Goal: Information Seeking & Learning: Learn about a topic

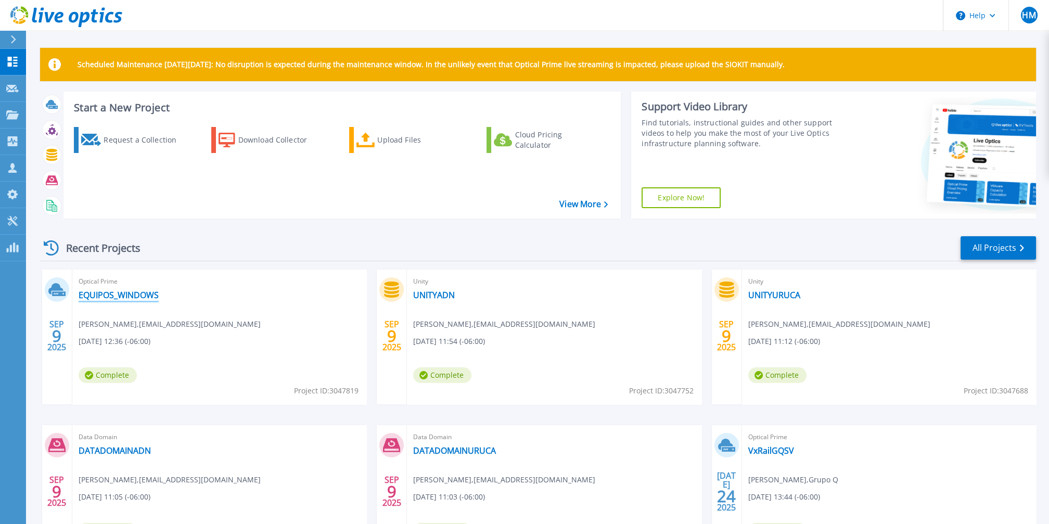
click at [117, 299] on link "EQUIPOS_WINDOWS" at bounding box center [119, 295] width 80 height 10
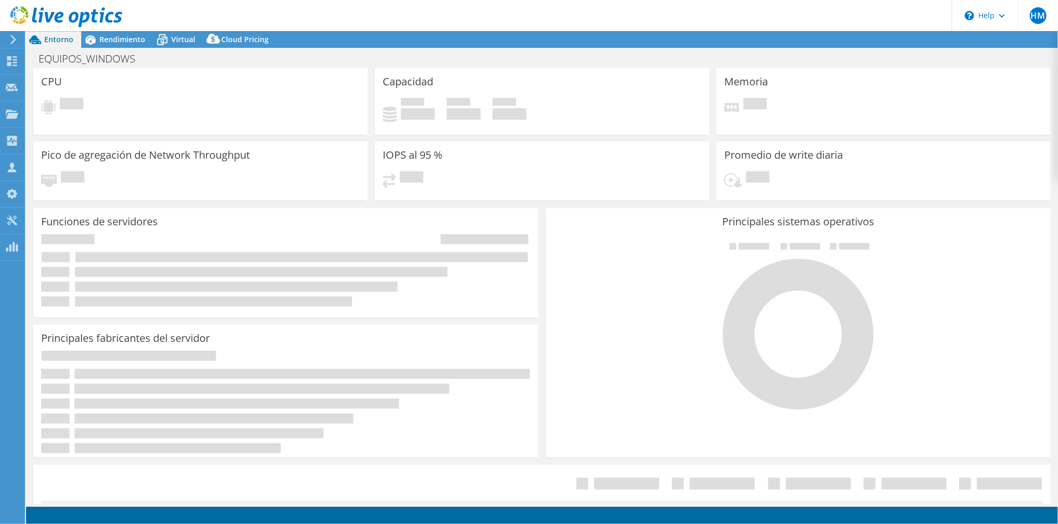
select select "USD"
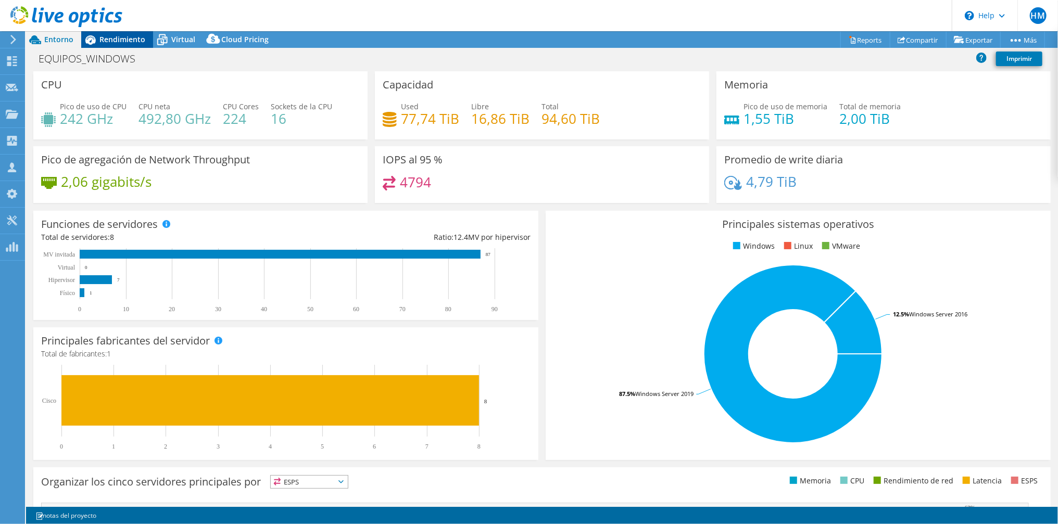
click at [115, 40] on span "Rendimiento" at bounding box center [122, 39] width 46 height 10
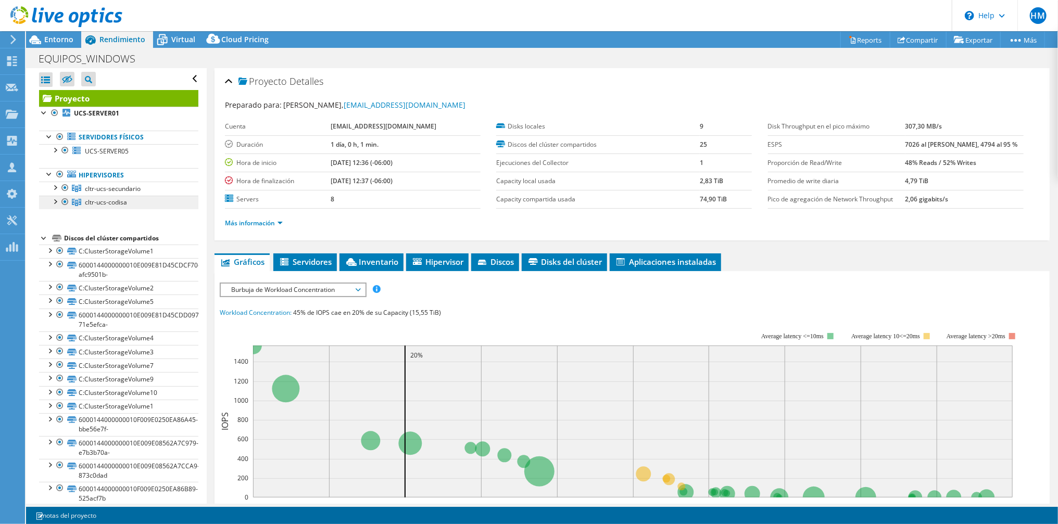
click at [126, 203] on link "cltr-ucs-codisa" at bounding box center [118, 203] width 159 height 14
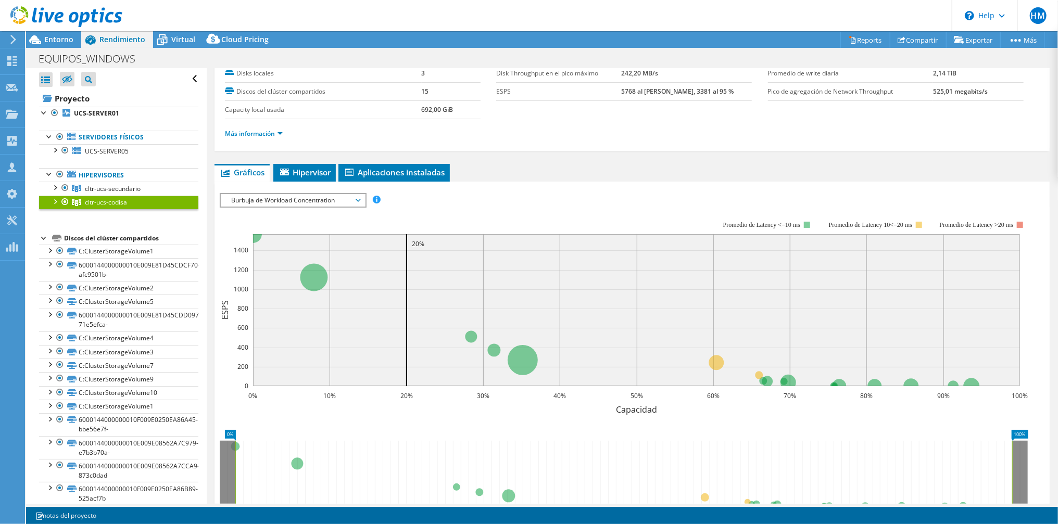
scroll to position [106, 0]
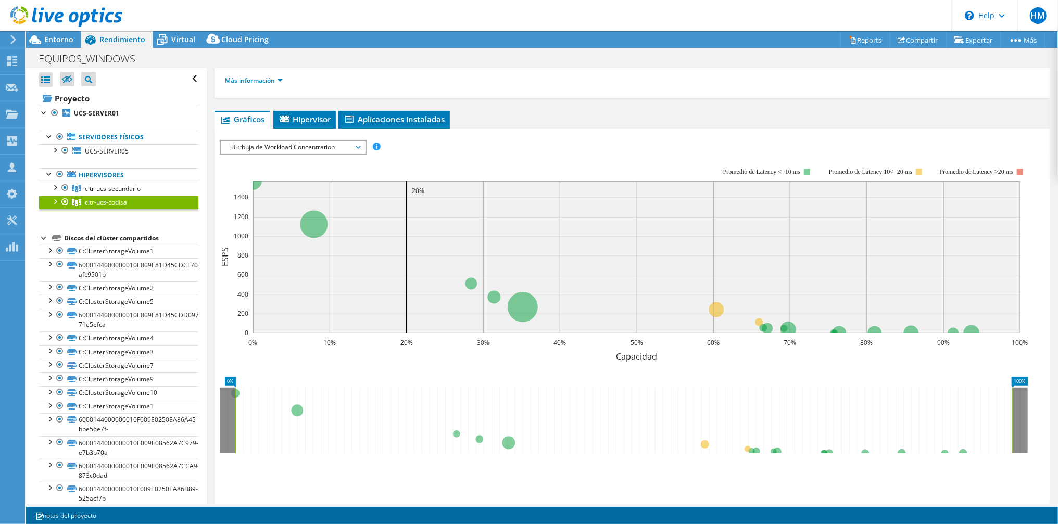
click at [258, 147] on span "Burbuja de Workload Concentration" at bounding box center [293, 147] width 134 height 12
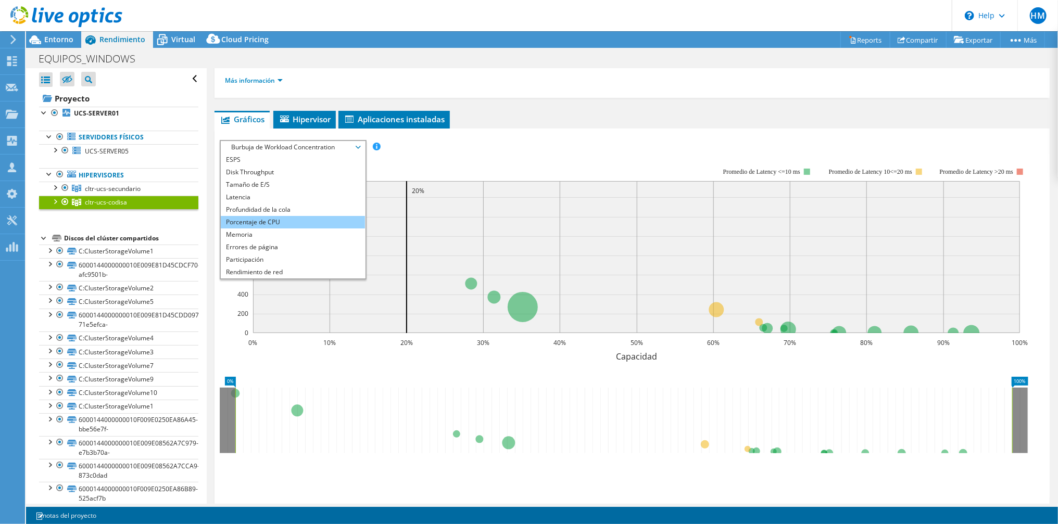
click at [274, 218] on li "Porcentaje de CPU" at bounding box center [293, 222] width 144 height 12
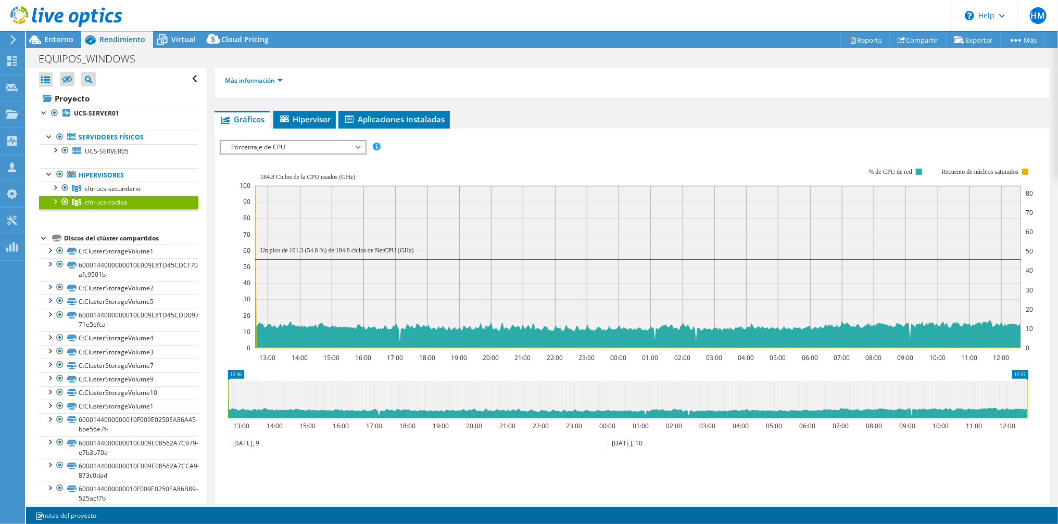
click at [270, 145] on span "Porcentaje de CPU" at bounding box center [293, 147] width 134 height 12
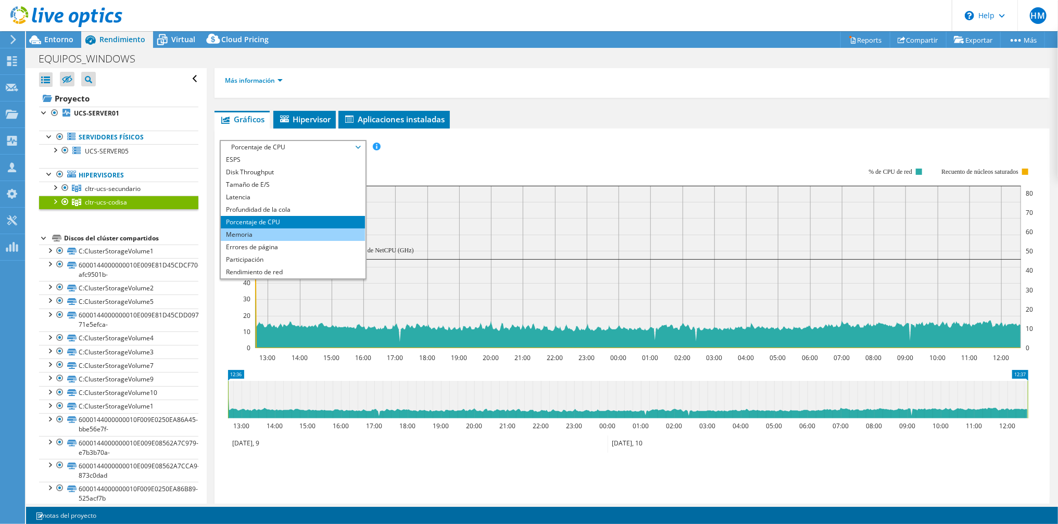
click at [272, 228] on li "Memoria" at bounding box center [293, 234] width 144 height 12
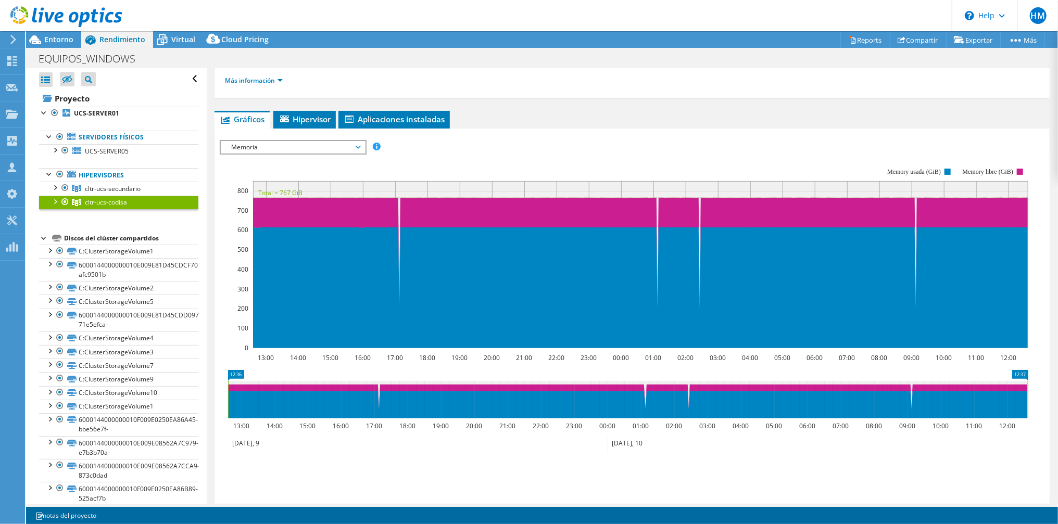
click at [55, 199] on div at bounding box center [54, 201] width 10 height 10
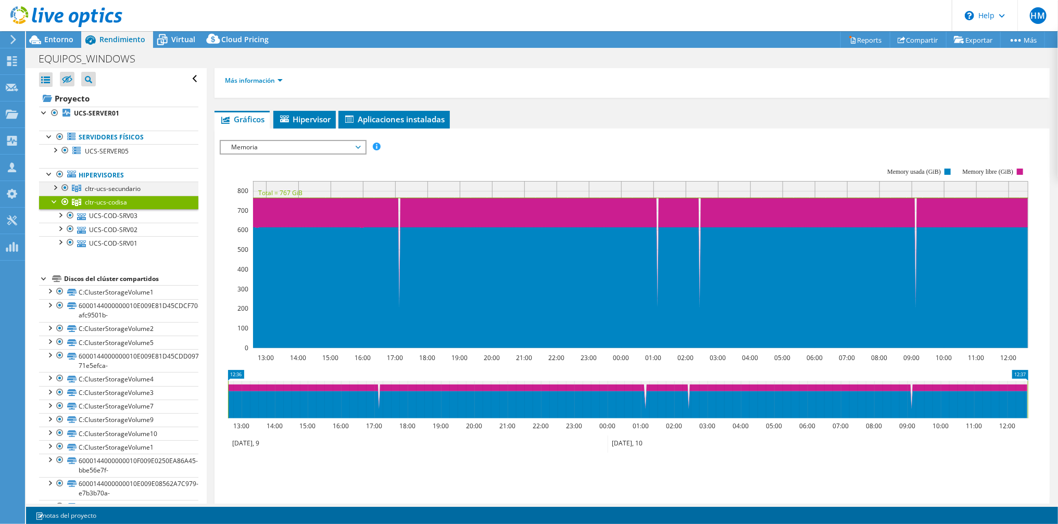
click at [54, 186] on div at bounding box center [54, 187] width 10 height 10
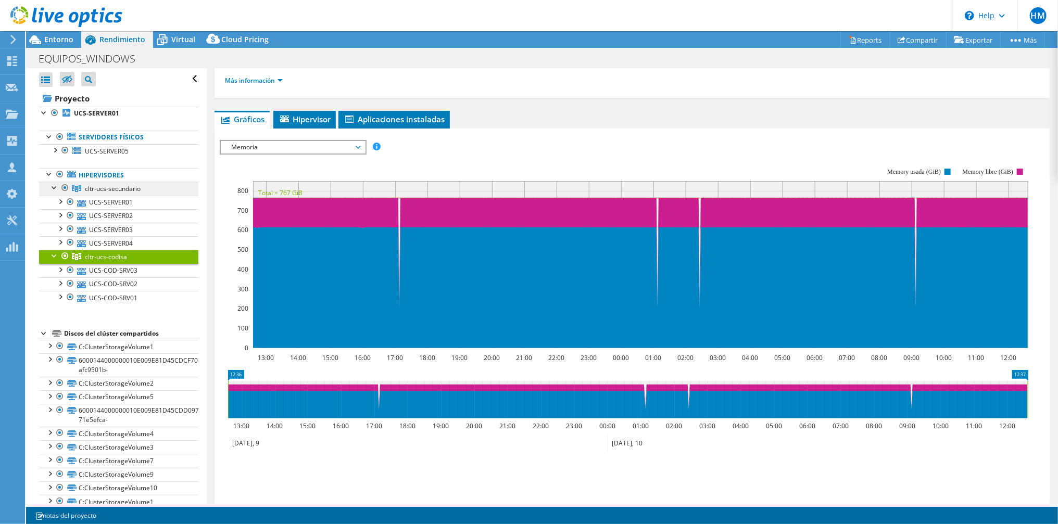
click at [97, 185] on span "cltr-ucs-secundario" at bounding box center [113, 188] width 56 height 9
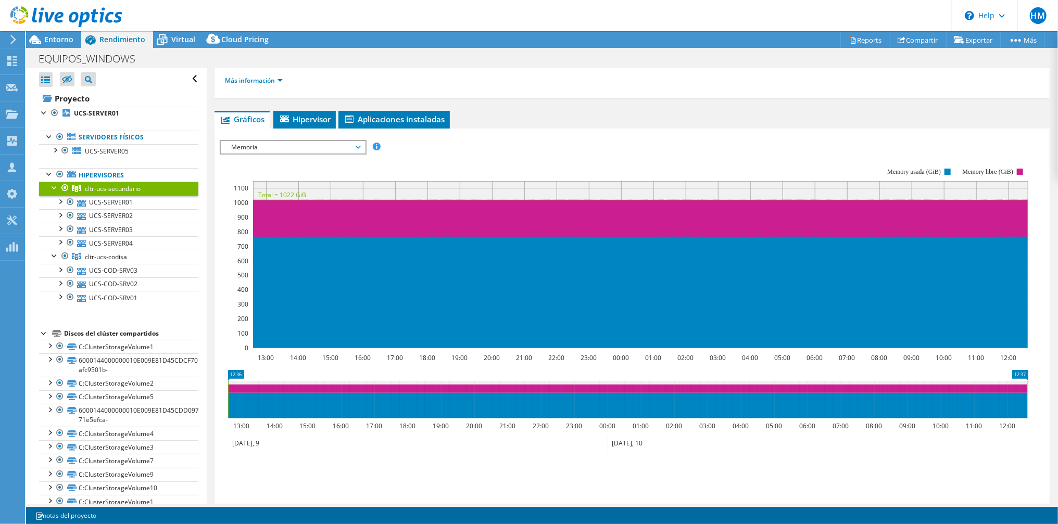
click at [262, 143] on span "Memoria" at bounding box center [293, 147] width 134 height 12
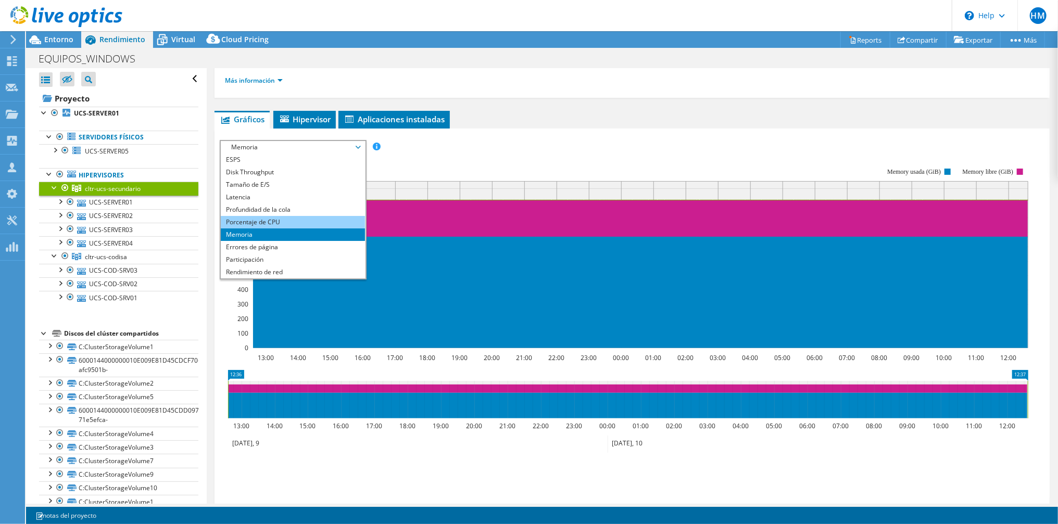
click at [260, 217] on li "Porcentaje de CPU" at bounding box center [293, 222] width 144 height 12
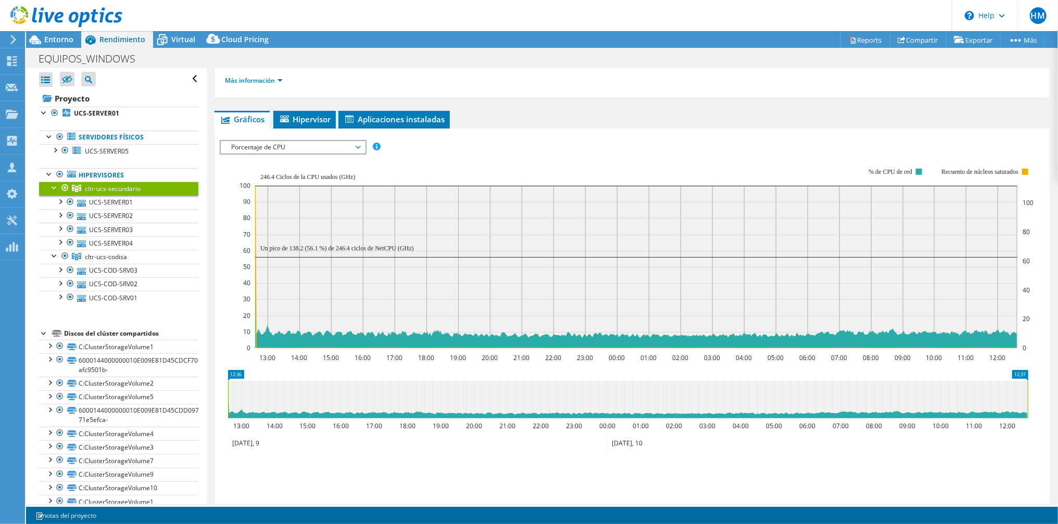
click at [271, 143] on span "Porcentaje de CPU" at bounding box center [293, 147] width 134 height 12
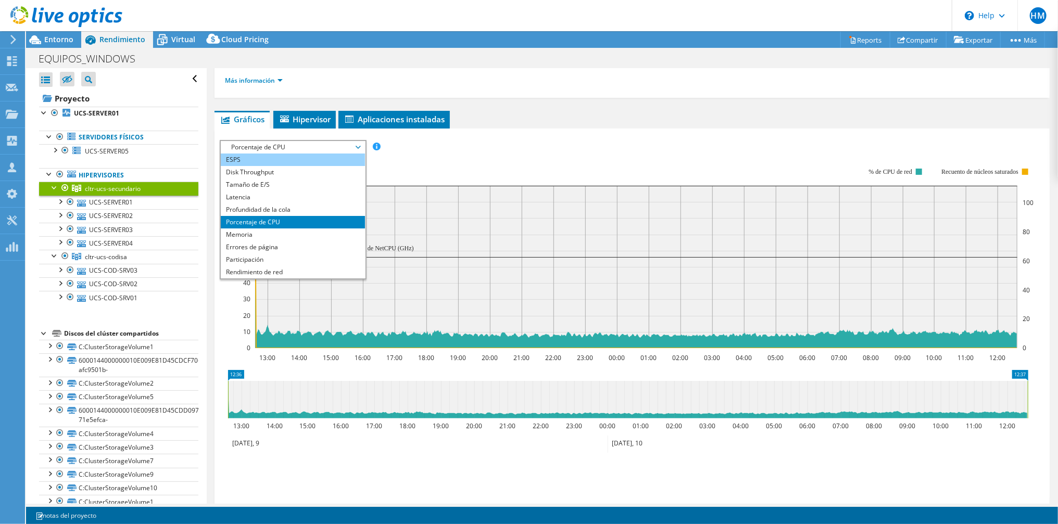
click at [276, 156] on li "ESPS" at bounding box center [293, 160] width 144 height 12
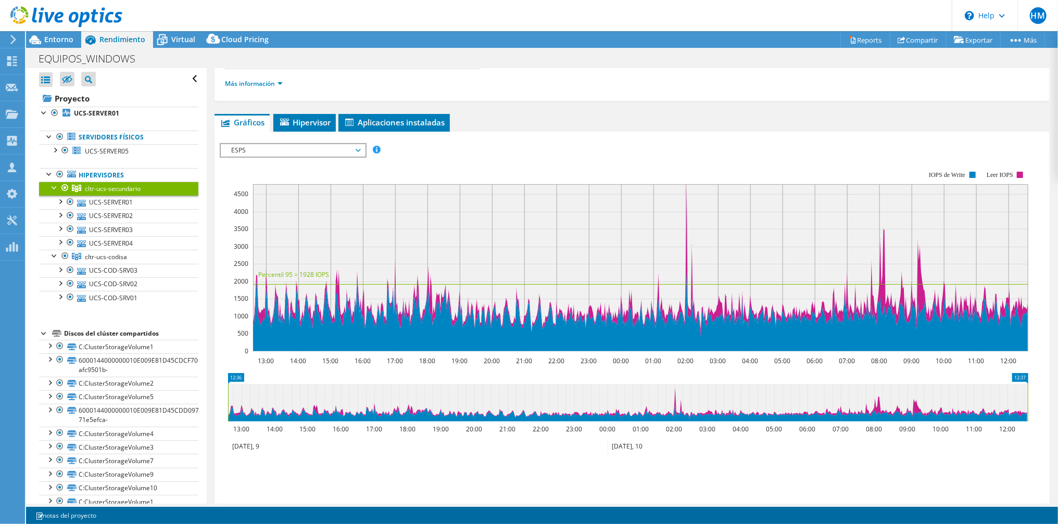
scroll to position [103, 0]
click at [121, 253] on span "cltr-ucs-codisa" at bounding box center [106, 256] width 42 height 9
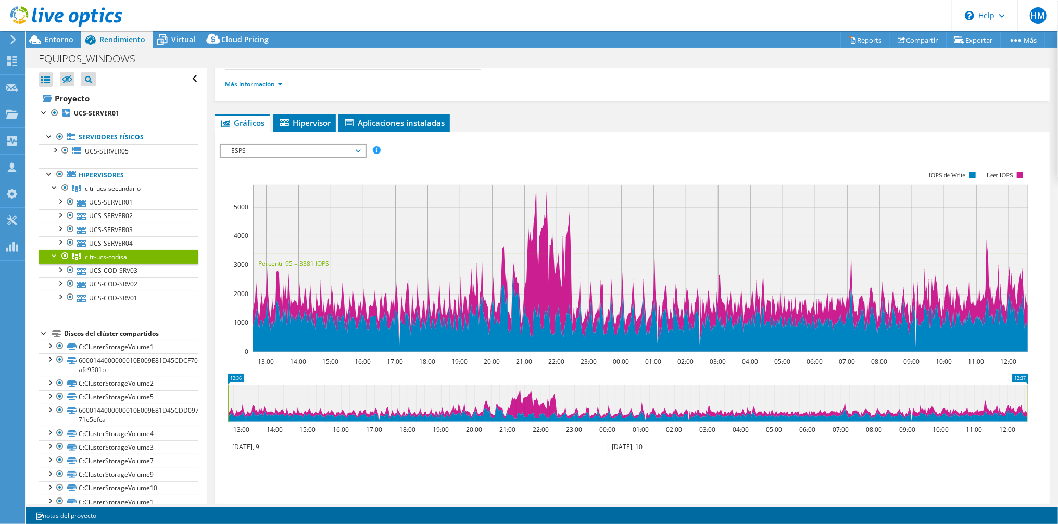
click at [253, 148] on span "ESPS" at bounding box center [293, 151] width 134 height 12
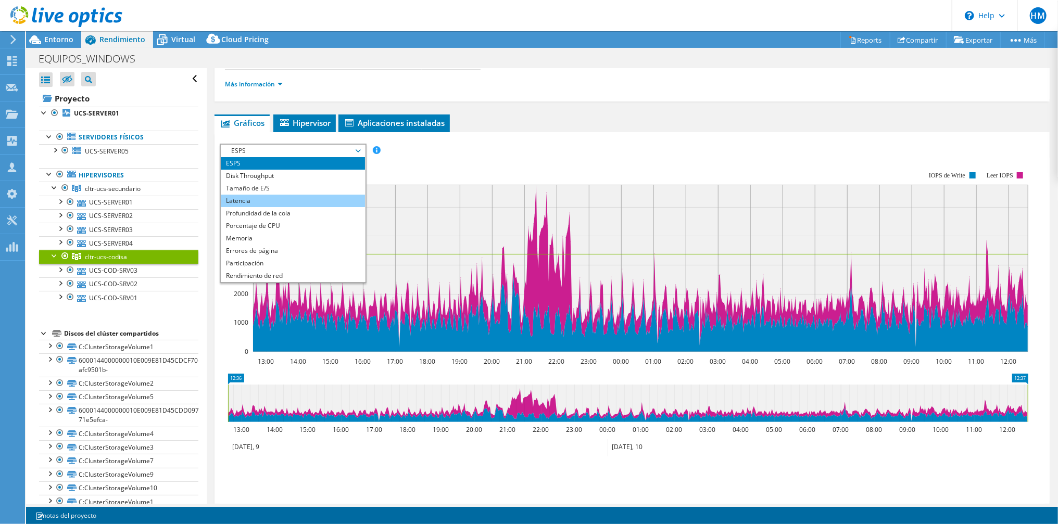
click at [264, 197] on li "Latencia" at bounding box center [293, 201] width 144 height 12
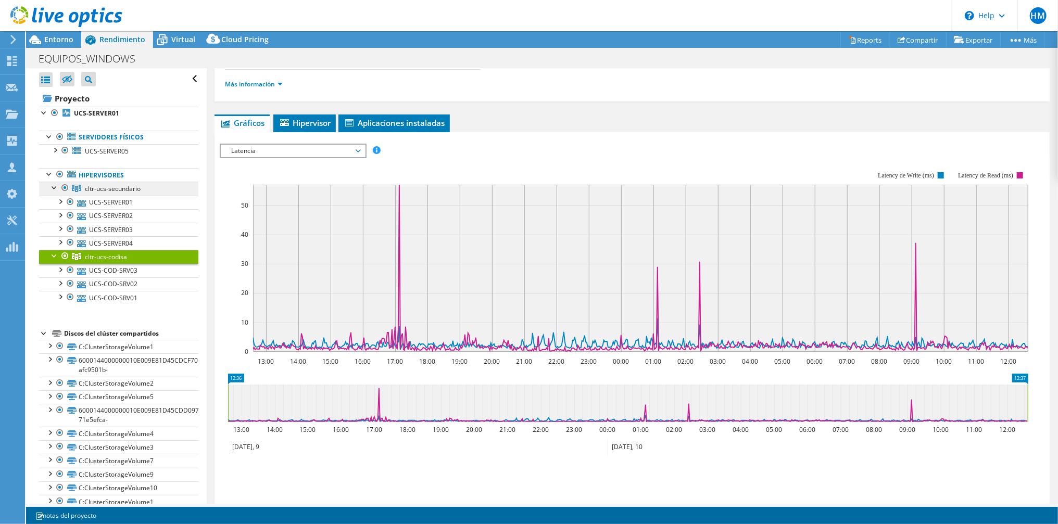
click at [112, 184] on span "cltr-ucs-secundario" at bounding box center [113, 188] width 56 height 9
